Goal: Task Accomplishment & Management: Use online tool/utility

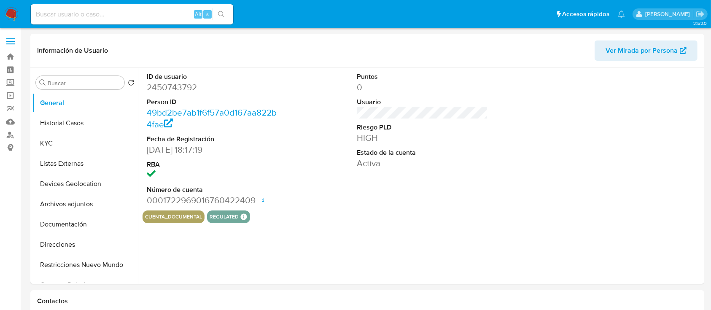
select select "10"
click at [47, 142] on button "KYC" at bounding box center [81, 143] width 99 height 20
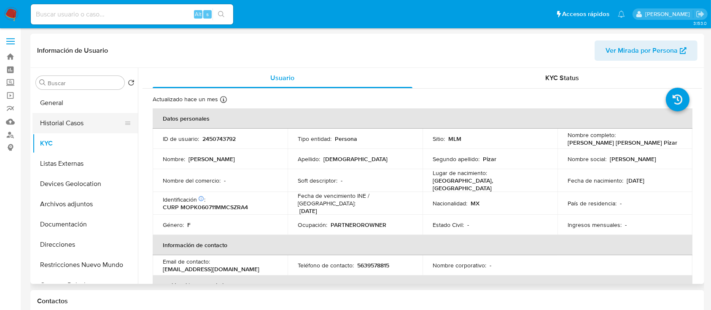
click at [64, 123] on button "Historial Casos" at bounding box center [81, 123] width 99 height 20
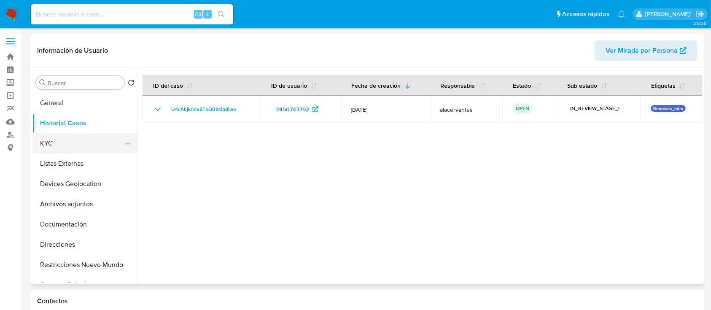
click at [92, 138] on button "KYC" at bounding box center [81, 143] width 99 height 20
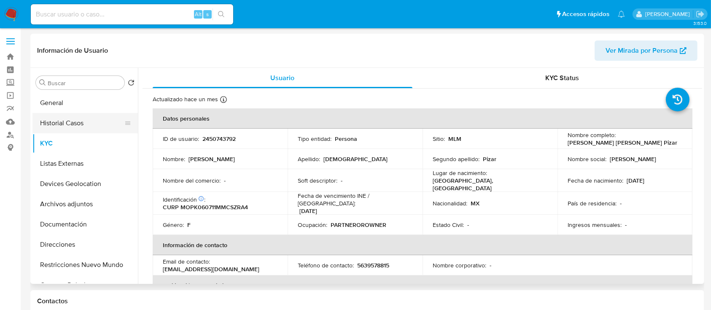
click at [57, 126] on button "Historial Casos" at bounding box center [81, 123] width 99 height 20
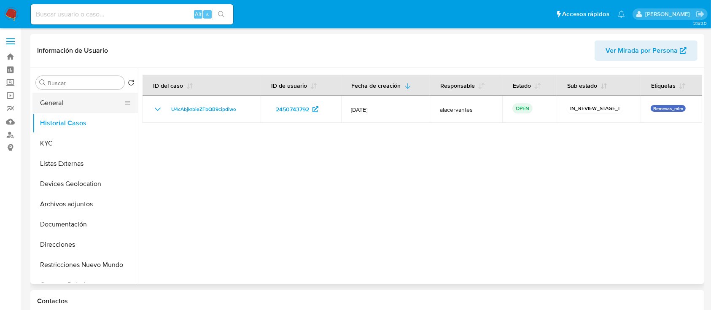
click at [101, 108] on button "General" at bounding box center [81, 103] width 99 height 20
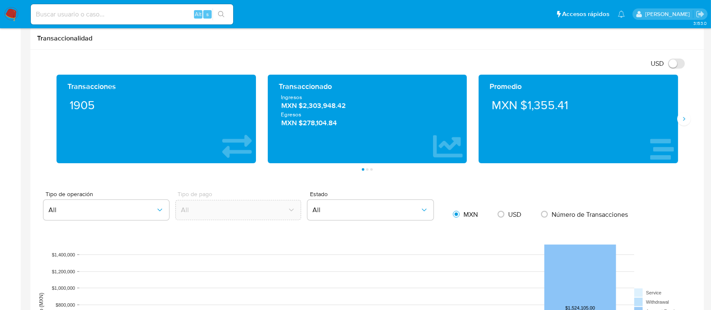
scroll to position [441, 0]
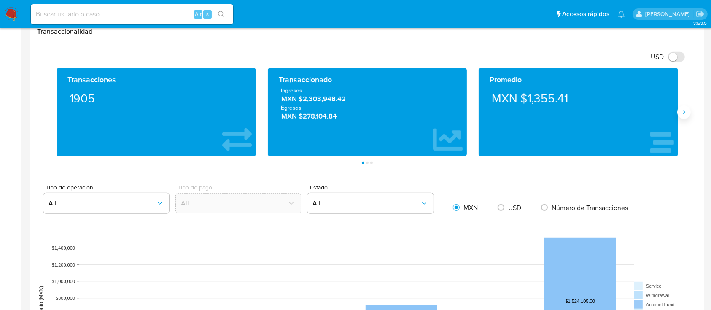
click at [680, 113] on button "Siguiente" at bounding box center [683, 111] width 13 height 13
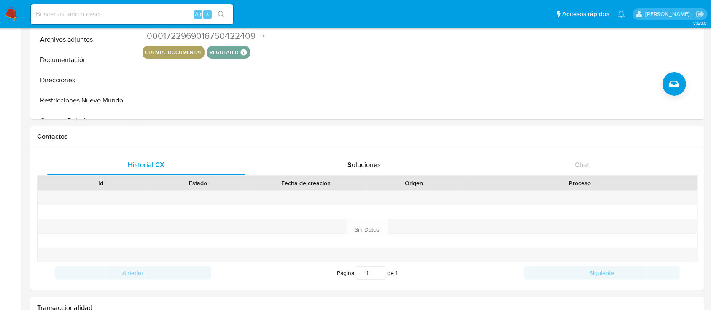
scroll to position [169, 0]
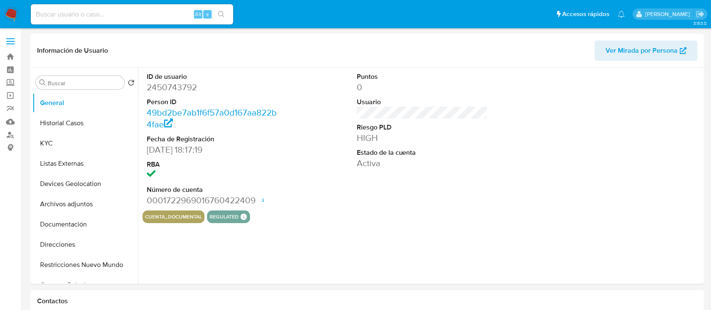
select select "10"
click at [11, 82] on label "Screening" at bounding box center [50, 82] width 100 height 13
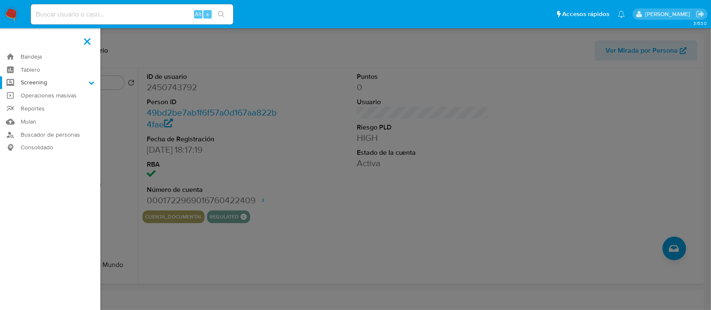
click at [0, 0] on input "Screening" at bounding box center [0, 0] width 0 height 0
click at [54, 120] on link "Herramientas" at bounding box center [50, 115] width 100 height 11
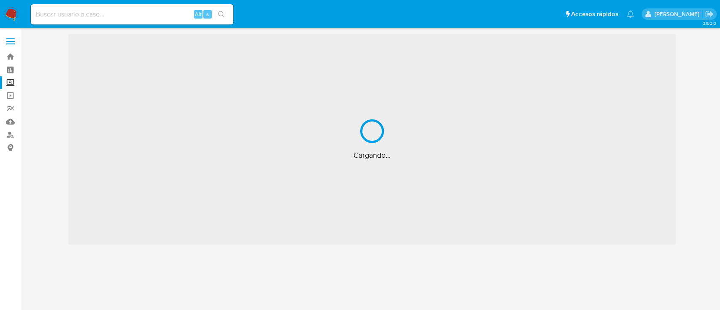
click at [8, 85] on label "Screening" at bounding box center [50, 82] width 100 height 13
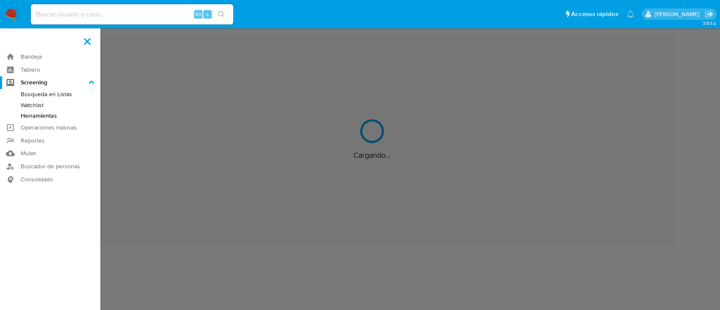
click at [0, 0] on input "Screening" at bounding box center [0, 0] width 0 height 0
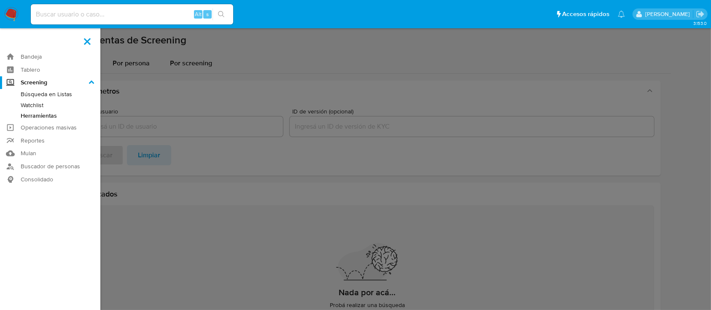
click at [30, 113] on link "Herramientas" at bounding box center [50, 115] width 100 height 11
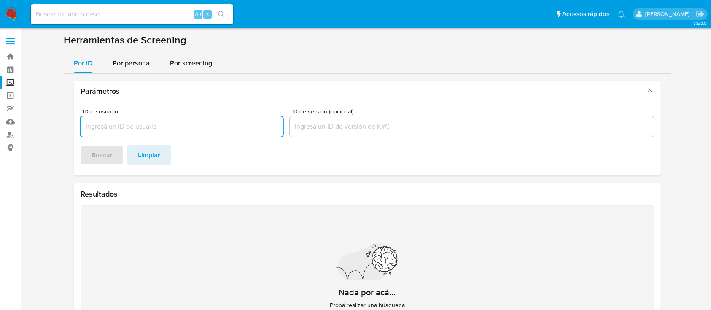
click at [121, 58] on span "Por persona" at bounding box center [131, 63] width 37 height 10
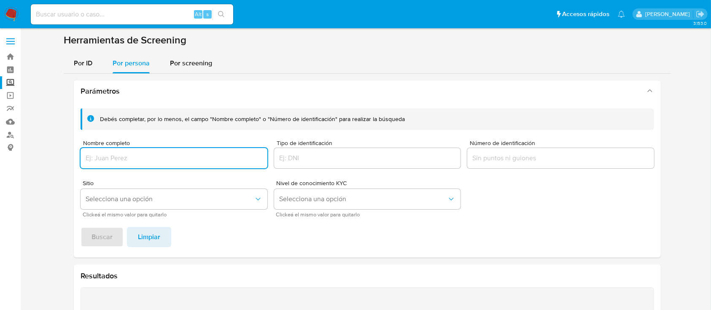
click at [199, 154] on input "Nombre completo" at bounding box center [174, 158] width 187 height 11
paste input "CONSULTORA BANK TAX SAS"
click at [109, 237] on span "Buscar" at bounding box center [102, 237] width 21 height 19
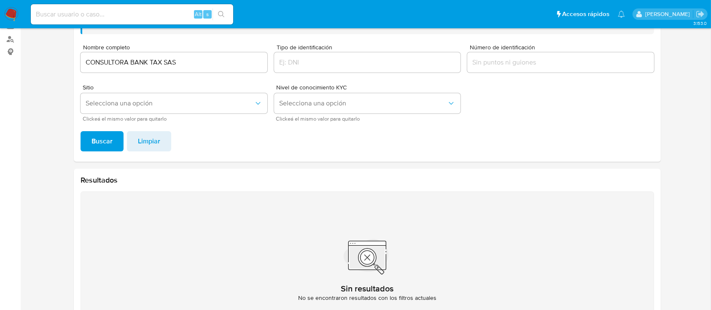
scroll to position [94, 0]
click at [229, 69] on div "CONSULTORA BANK TAX SAS" at bounding box center [174, 64] width 187 height 20
click at [197, 66] on input "CONSULTORA BANK TAX SAS" at bounding box center [174, 63] width 187 height 11
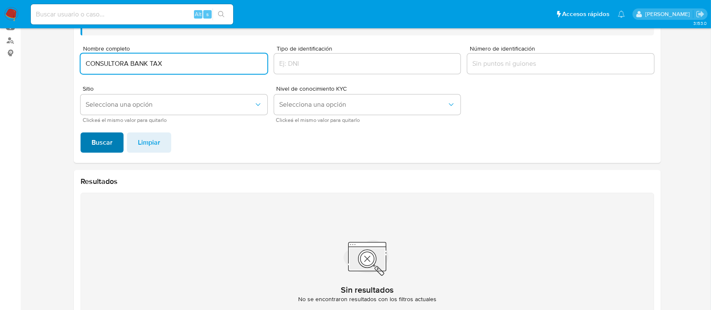
type input "CONSULTORA BANK TAX"
click at [97, 137] on span "Buscar" at bounding box center [102, 142] width 21 height 19
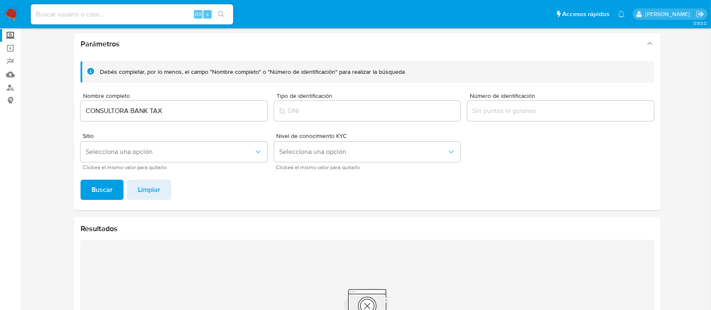
scroll to position [0, 0]
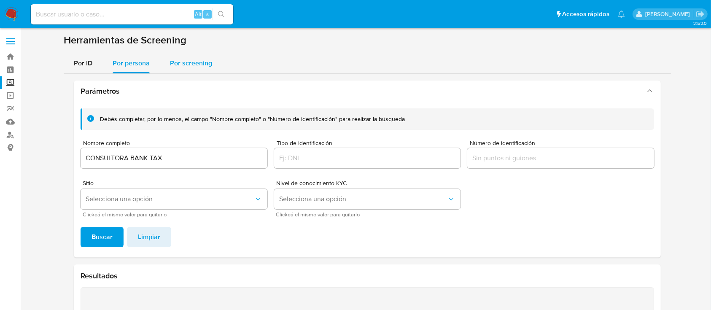
click at [177, 60] on span "Por screening" at bounding box center [191, 63] width 42 height 10
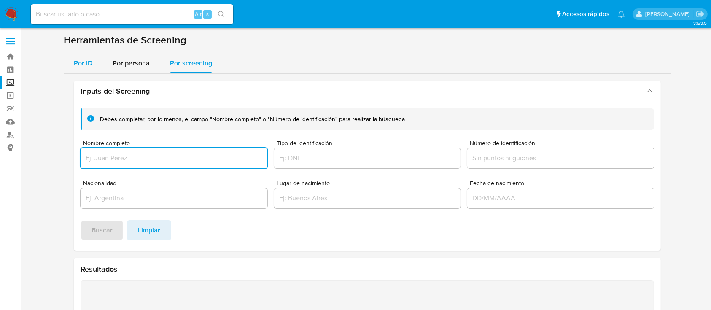
click at [101, 62] on button "Por ID" at bounding box center [83, 63] width 39 height 20
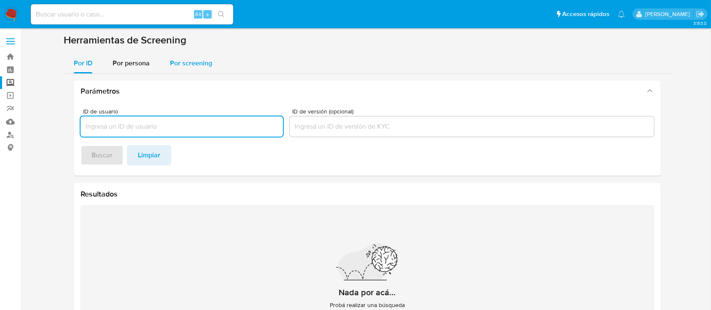
click at [187, 65] on span "Por screening" at bounding box center [191, 63] width 42 height 10
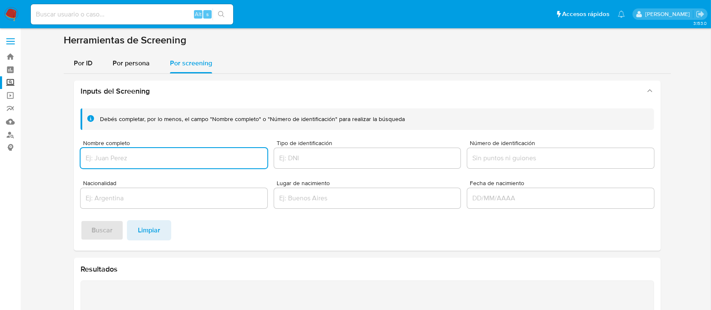
click at [166, 161] on input "Nombre completo" at bounding box center [174, 158] width 187 height 11
type input "CONSULTORA BANK TAX"
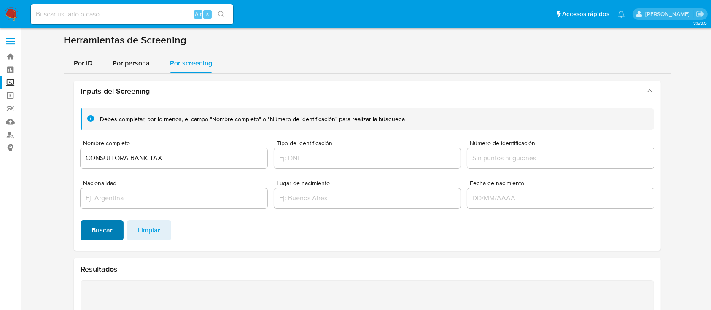
click at [104, 234] on span "Buscar" at bounding box center [102, 230] width 21 height 19
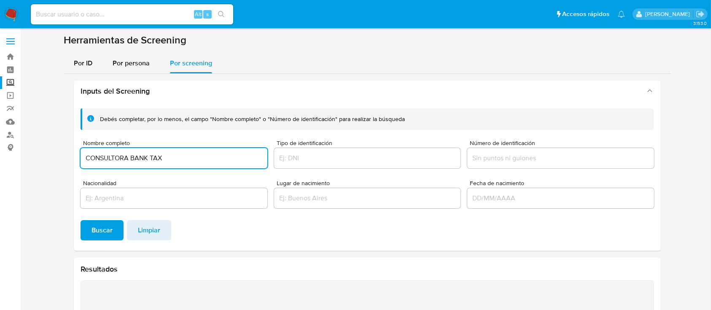
click at [196, 158] on input "CONSULTORA BANK TAX" at bounding box center [174, 158] width 187 height 11
type input "SERVICIOS INTEGRALES Y LOGISTICOS MFG"
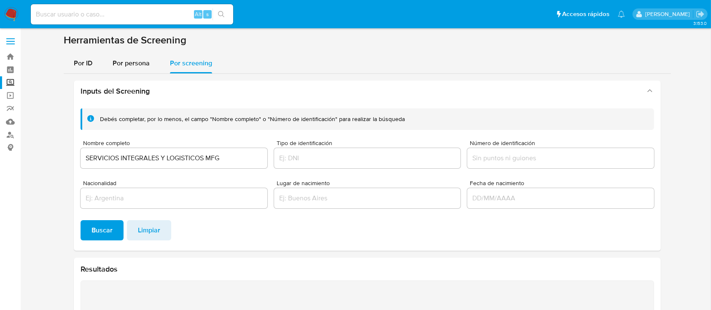
click at [84, 238] on button "Buscar" at bounding box center [102, 230] width 43 height 20
click at [174, 12] on input at bounding box center [132, 14] width 202 height 11
type input "2450743792"
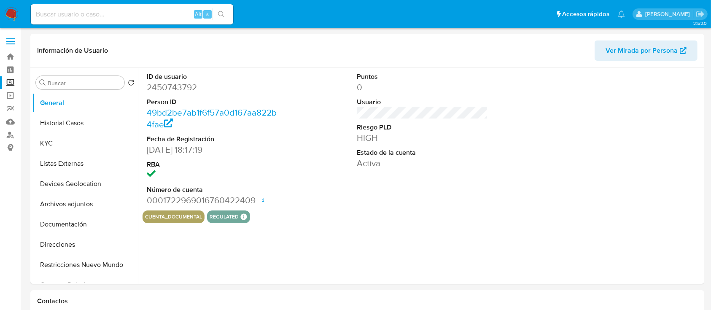
select select "10"
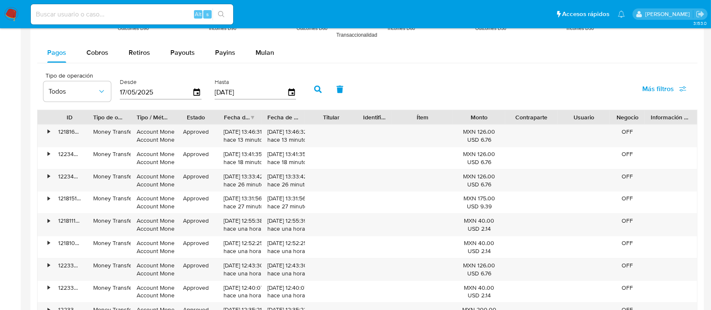
scroll to position [800, 0]
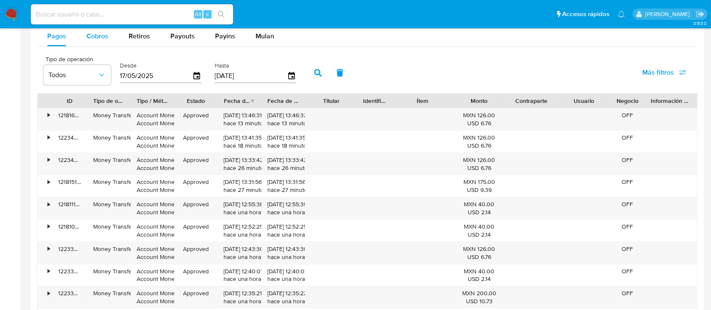
click at [91, 45] on div "Cobros" at bounding box center [97, 36] width 22 height 20
select select "10"
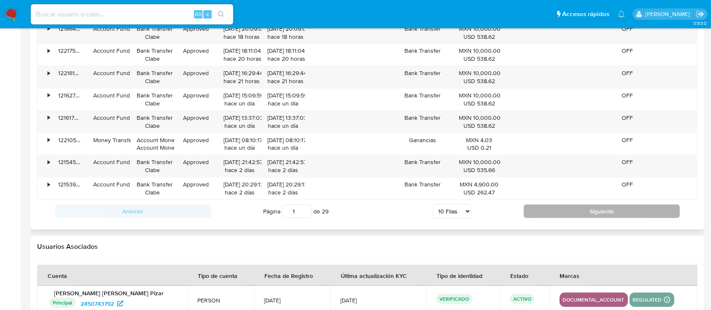
click at [631, 205] on button "Siguiente" at bounding box center [602, 211] width 156 height 13
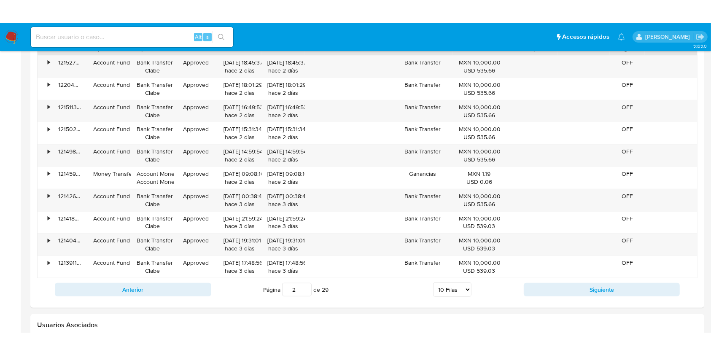
scroll to position [870, 0]
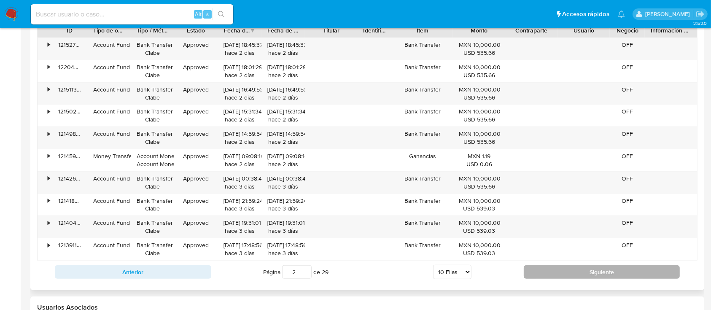
click at [632, 269] on button "Siguiente" at bounding box center [602, 271] width 156 height 13
click at [593, 275] on button "Siguiente" at bounding box center [602, 271] width 156 height 13
click at [567, 272] on button "Siguiente" at bounding box center [602, 271] width 156 height 13
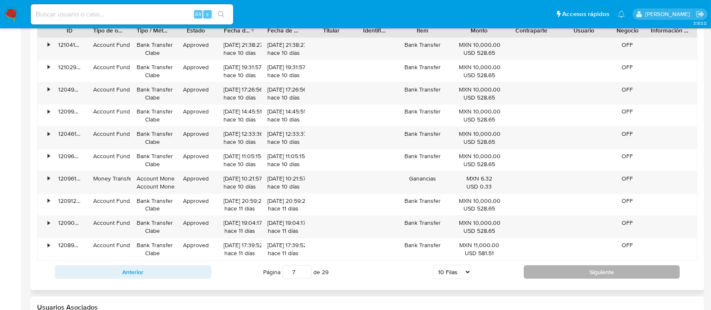
click at [567, 272] on button "Siguiente" at bounding box center [602, 271] width 156 height 13
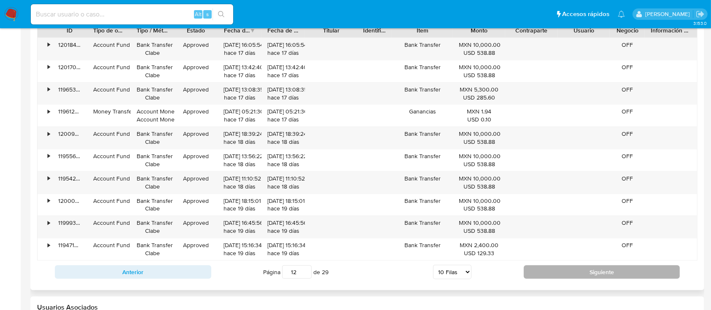
click at [567, 272] on button "Siguiente" at bounding box center [602, 271] width 156 height 13
click at [567, 274] on button "Siguiente" at bounding box center [602, 271] width 156 height 13
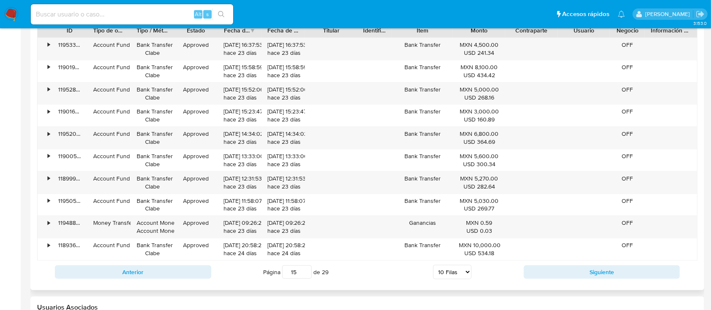
click at [558, 256] on div "ID Tipo de operación Tipo / Método Estado Fecha de creación Fecha de aprobación…" at bounding box center [367, 153] width 660 height 261
click at [572, 278] on div "Anterior Página 15 de 29 5 Filas 10 Filas 20 Filas 25 Filas 50 Filas 100 Filas …" at bounding box center [367, 272] width 660 height 23
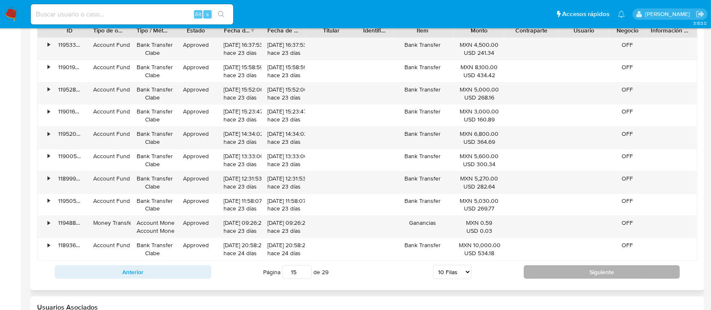
click at [574, 276] on button "Siguiente" at bounding box center [602, 271] width 156 height 13
click at [576, 267] on button "Siguiente" at bounding box center [602, 271] width 156 height 13
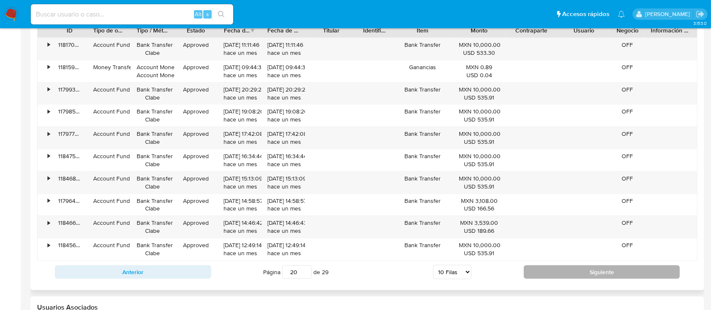
click at [576, 267] on button "Siguiente" at bounding box center [602, 271] width 156 height 13
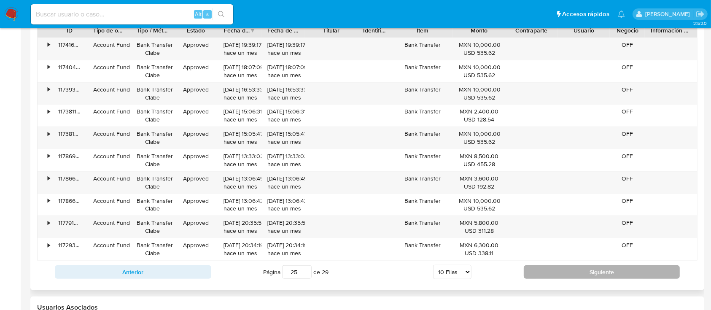
click at [576, 267] on button "Siguiente" at bounding box center [602, 271] width 156 height 13
type input "27"
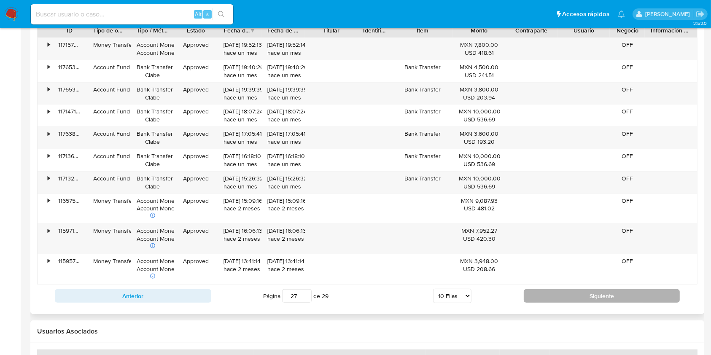
click at [576, 302] on button "Siguiente" at bounding box center [602, 295] width 156 height 13
type input "28"
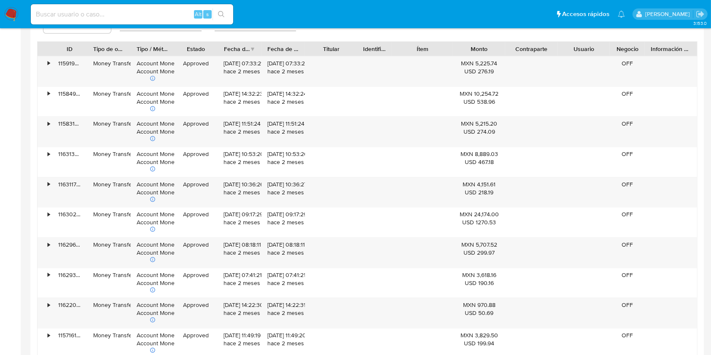
scroll to position [0, 0]
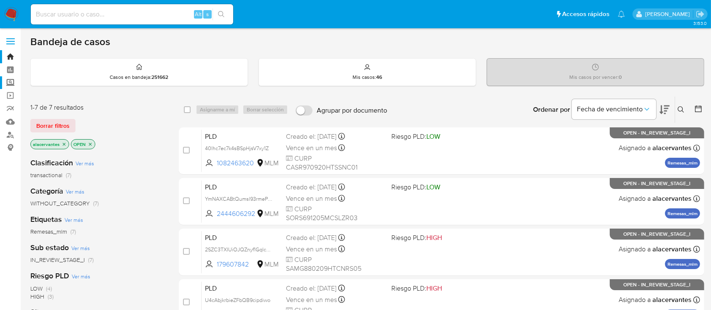
click at [10, 82] on label "Screening" at bounding box center [50, 82] width 100 height 13
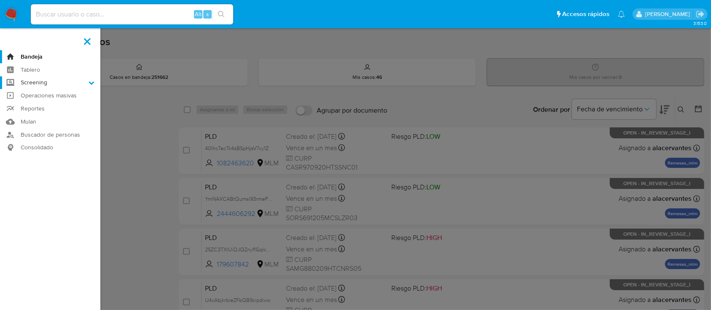
click at [0, 0] on input "Screening" at bounding box center [0, 0] width 0 height 0
click at [48, 117] on link "Herramientas" at bounding box center [50, 115] width 100 height 11
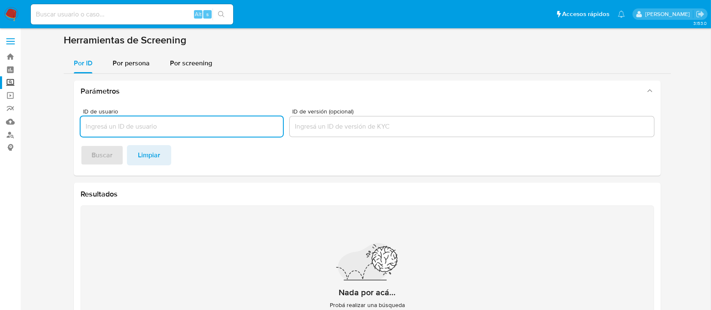
click at [172, 124] on input "ID de usuario" at bounding box center [182, 126] width 202 height 11
click at [112, 127] on input "ID de usuario" at bounding box center [182, 126] width 202 height 11
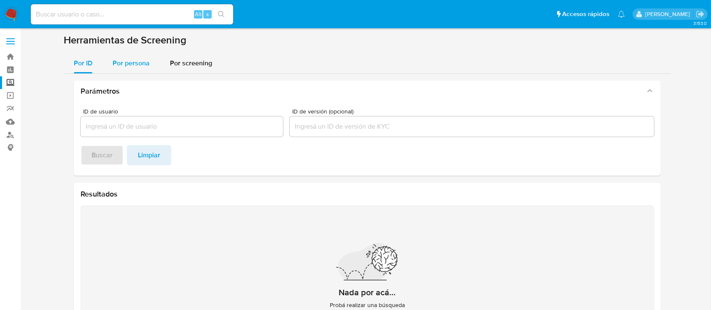
click at [121, 71] on div "Por persona" at bounding box center [131, 63] width 37 height 20
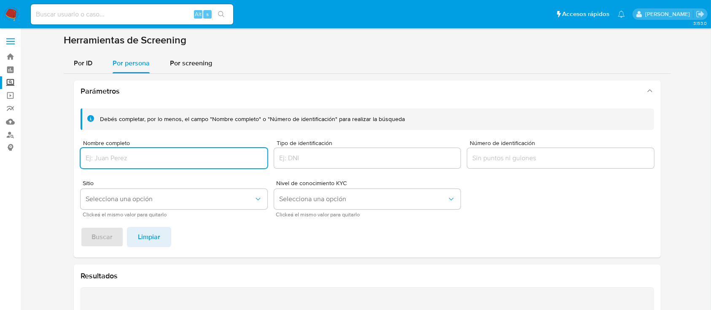
click at [111, 157] on input "Nombre completo" at bounding box center [174, 158] width 187 height 11
type input "[PERSON_NAME]"
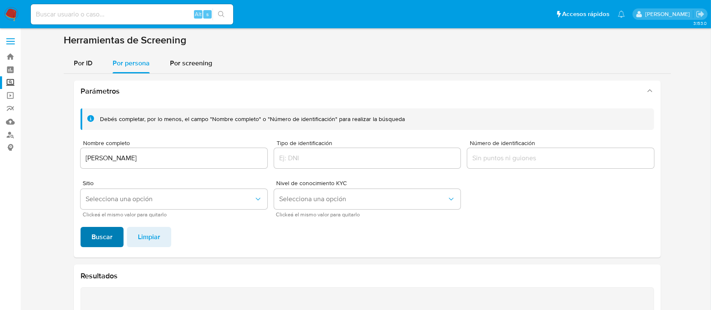
click at [102, 239] on span "Buscar" at bounding box center [102, 237] width 21 height 19
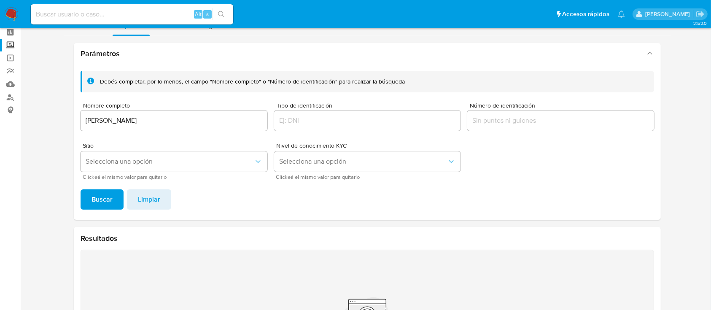
scroll to position [32, 0]
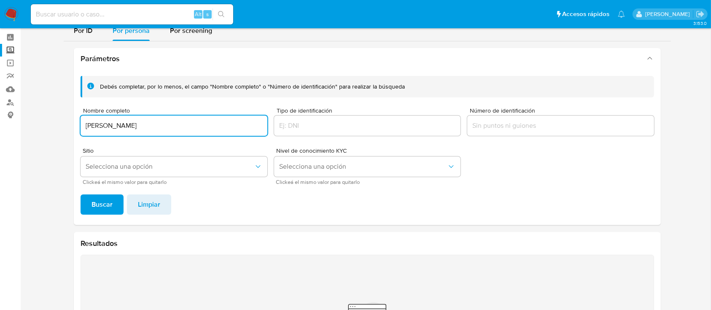
click at [186, 123] on input "[PERSON_NAME]" at bounding box center [174, 125] width 187 height 11
type input "Kainat Kainat"
click at [101, 214] on span "Buscar" at bounding box center [102, 204] width 21 height 19
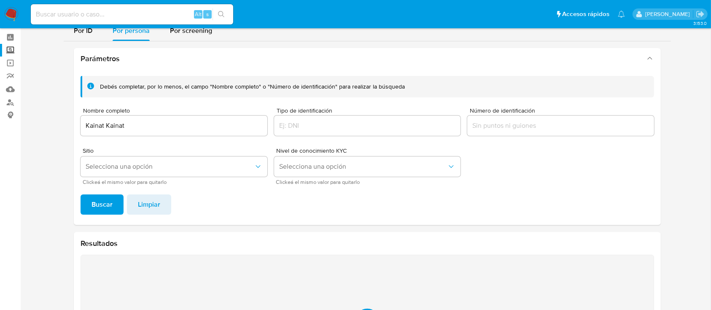
scroll to position [143, 0]
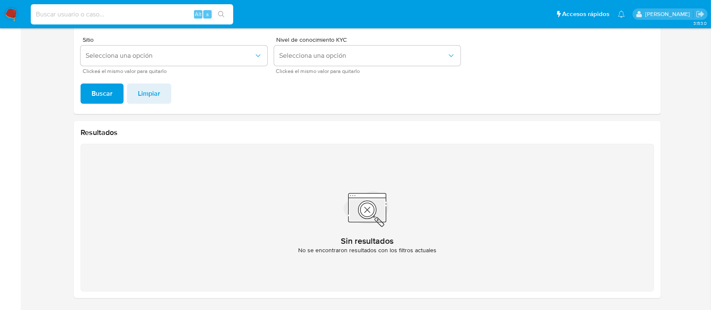
click at [84, 17] on input at bounding box center [132, 14] width 202 height 11
paste input "[PERSON_NAME]"
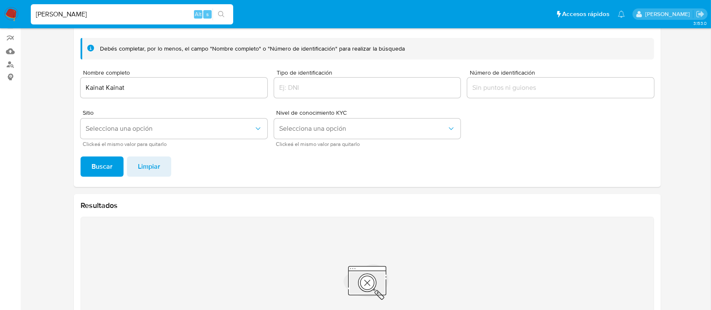
type input "[PERSON_NAME]"
click at [207, 85] on input "Kainat Kainat" at bounding box center [174, 87] width 187 height 11
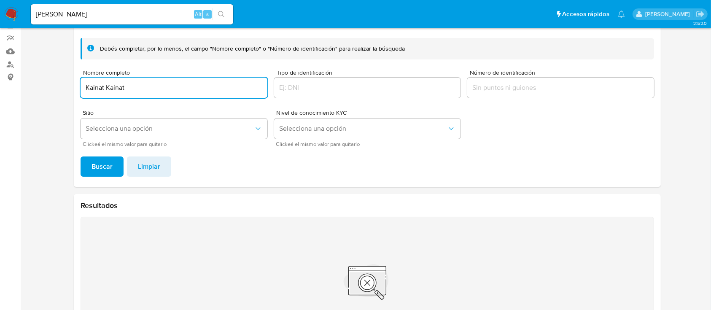
paste input "[PERSON_NAME]"
click at [98, 157] on span "Buscar" at bounding box center [102, 166] width 21 height 19
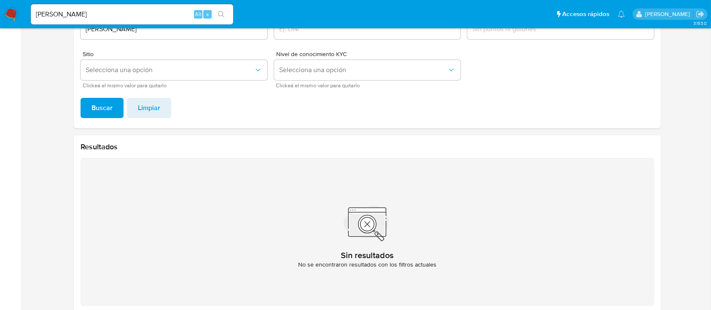
scroll to position [64, 0]
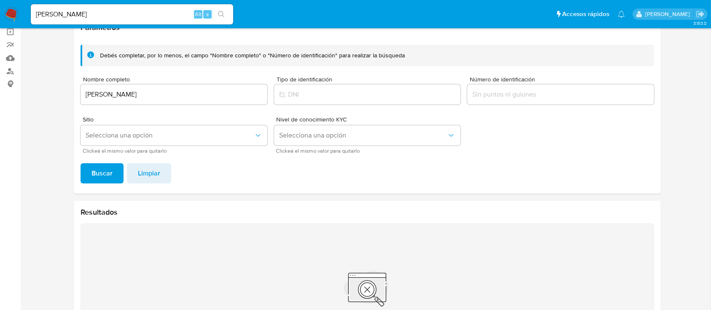
click at [135, 93] on input "[PERSON_NAME]" at bounding box center [174, 94] width 187 height 11
click at [87, 182] on button "Buscar" at bounding box center [102, 173] width 43 height 20
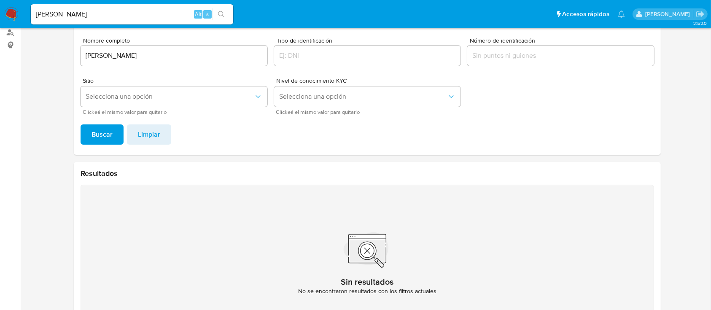
scroll to position [81, 0]
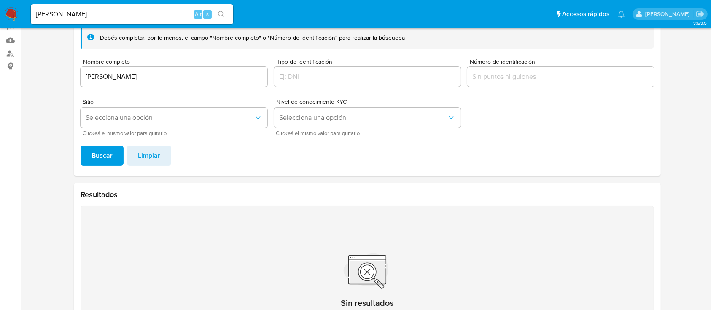
click at [206, 81] on input "[PERSON_NAME]" at bounding box center [174, 76] width 187 height 11
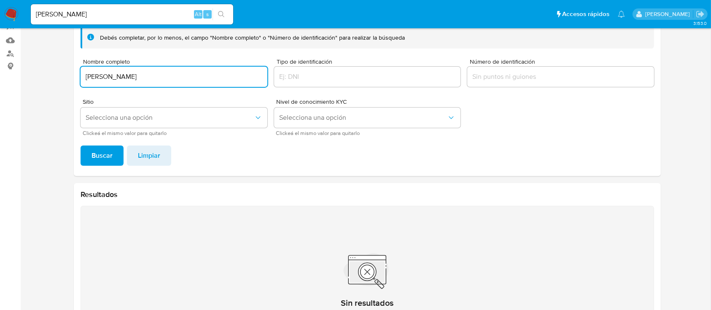
click at [207, 81] on input "[PERSON_NAME]" at bounding box center [174, 76] width 187 height 11
click at [91, 155] on button "Buscar" at bounding box center [102, 155] width 43 height 20
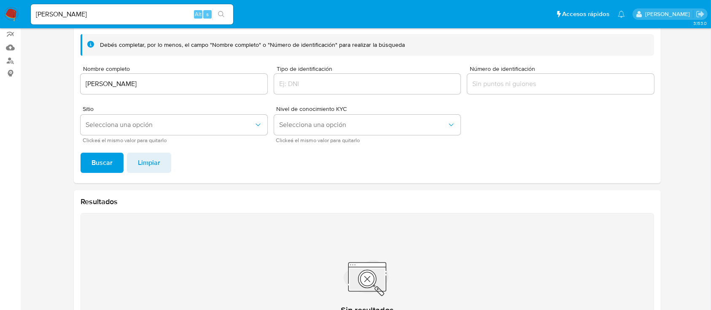
scroll to position [54, 0]
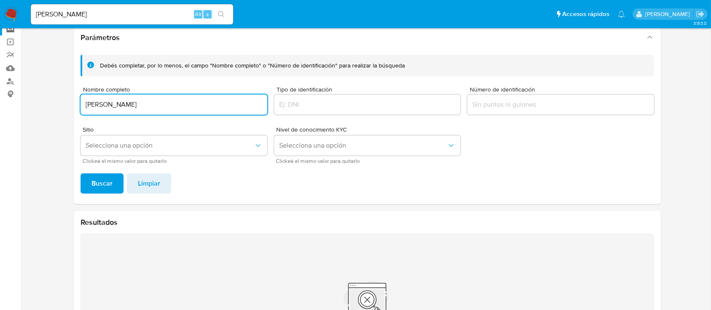
click at [191, 105] on input "[PERSON_NAME]" at bounding box center [174, 104] width 187 height 11
click at [97, 177] on span "Buscar" at bounding box center [102, 183] width 21 height 19
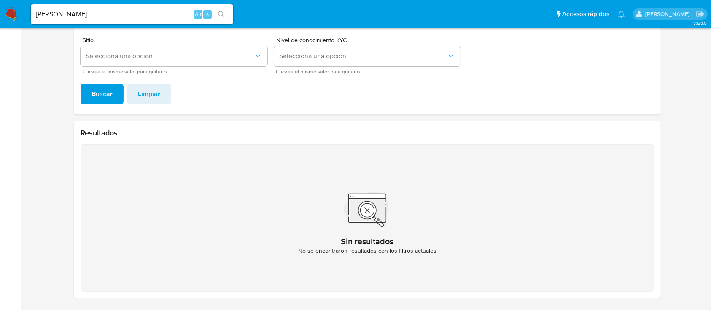
scroll to position [35, 0]
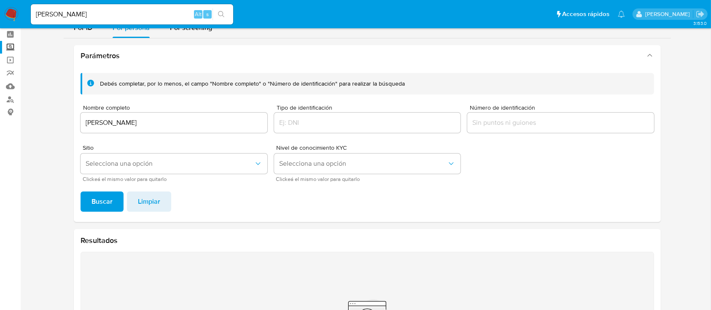
click at [211, 123] on input "[PERSON_NAME]" at bounding box center [174, 122] width 187 height 11
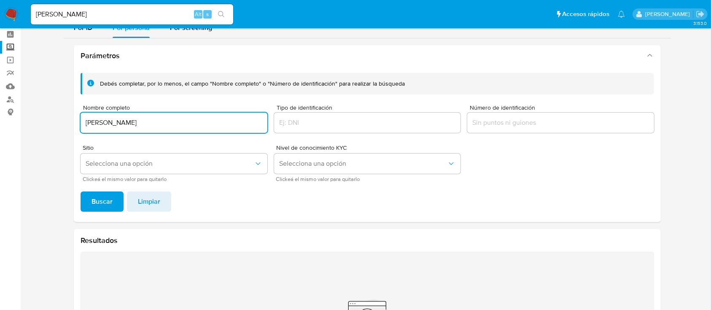
click at [211, 123] on input "[PERSON_NAME]" at bounding box center [174, 122] width 187 height 11
click at [91, 199] on button "Buscar" at bounding box center [102, 201] width 43 height 20
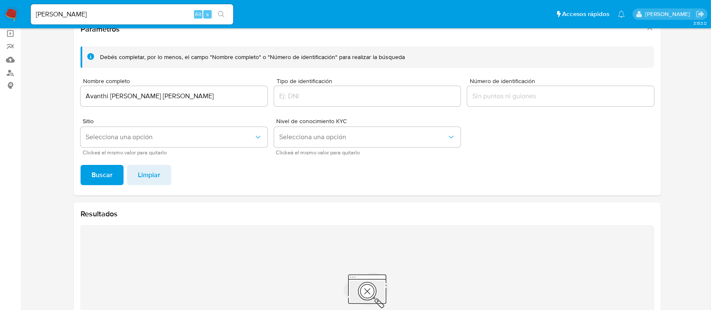
scroll to position [37, 0]
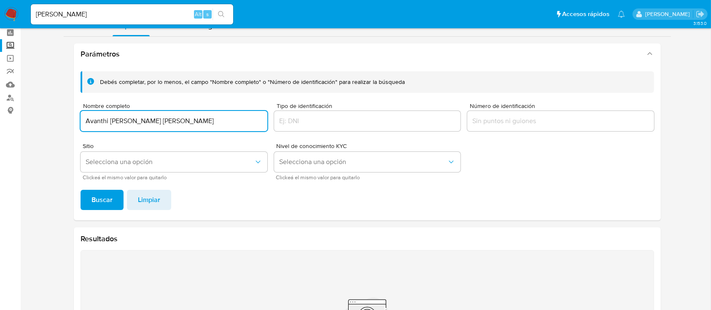
click at [217, 119] on input "Avanthi [PERSON_NAME] [PERSON_NAME]" at bounding box center [174, 121] width 187 height 11
click at [64, 197] on div "Parámetros Debés completar, por lo menos, el campo "Nombre completo" o "Número …" at bounding box center [367, 224] width 607 height 375
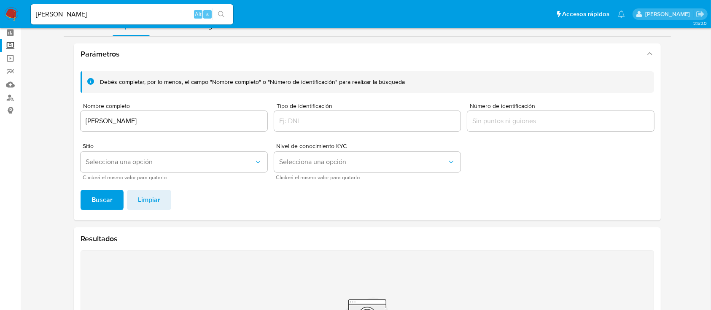
click at [86, 197] on button "Buscar" at bounding box center [102, 200] width 43 height 20
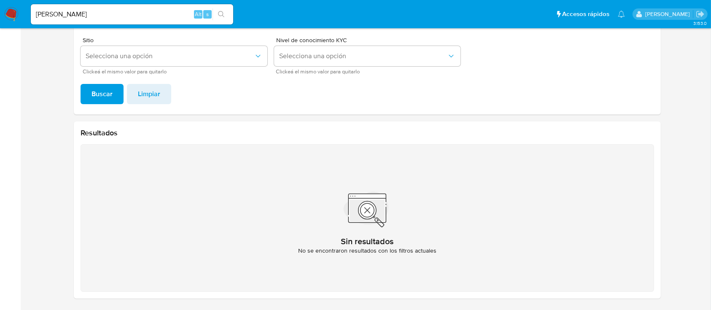
scroll to position [0, 0]
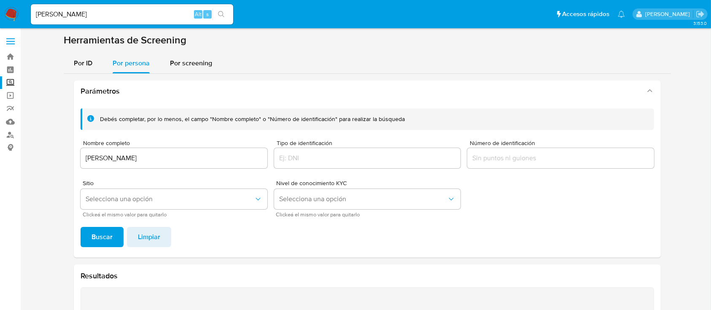
click at [186, 161] on input "[PERSON_NAME]" at bounding box center [174, 158] width 187 height 11
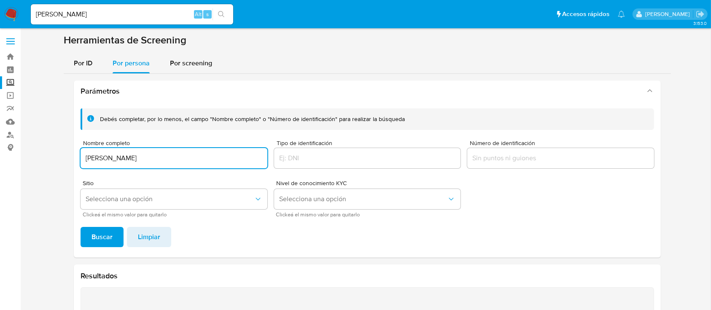
click at [186, 161] on input "[PERSON_NAME]" at bounding box center [174, 158] width 187 height 11
type input "Iqra Jabeen"
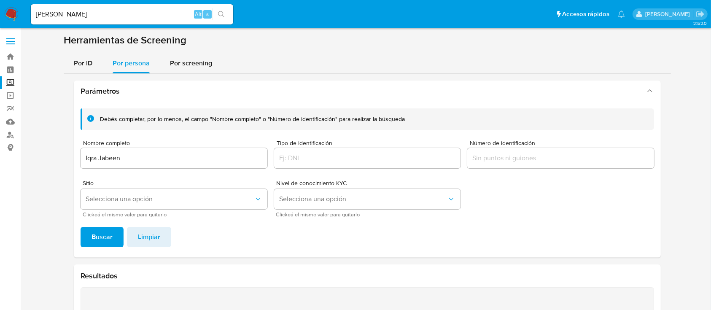
click at [101, 250] on div "Debés completar, por lo menos, el campo "Nombre completo" o "Número de identifi…" at bounding box center [367, 180] width 587 height 156
click at [101, 246] on span "Buscar" at bounding box center [102, 237] width 21 height 19
